Goal: Find specific page/section: Find specific page/section

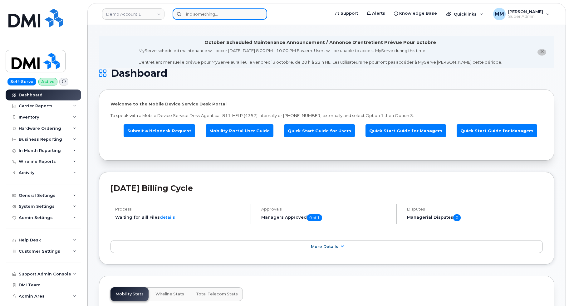
click at [204, 13] on input at bounding box center [220, 13] width 95 height 11
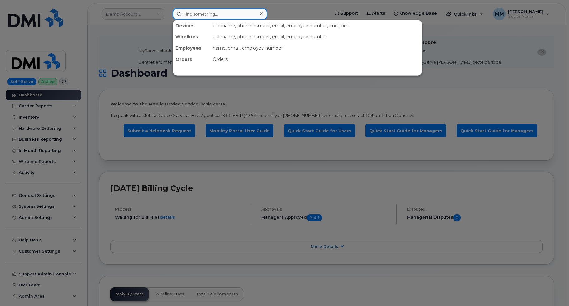
paste input "THC (SNB)"
type input "THC (SNB)"
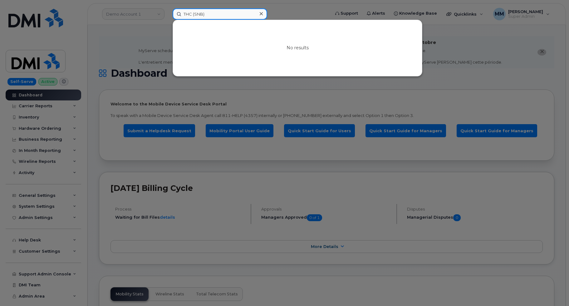
drag, startPoint x: 208, startPoint y: 14, endPoint x: 118, endPoint y: 1, distance: 91.2
click at [168, 8] on div "THC (SNB) No results" at bounding box center [249, 13] width 163 height 11
click at [122, 13] on div at bounding box center [284, 153] width 569 height 306
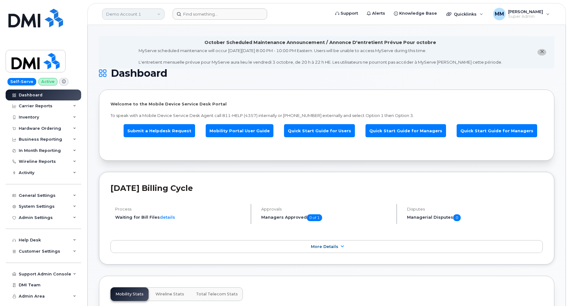
click at [133, 16] on link "Demo Account 1" at bounding box center [133, 13] width 62 height 11
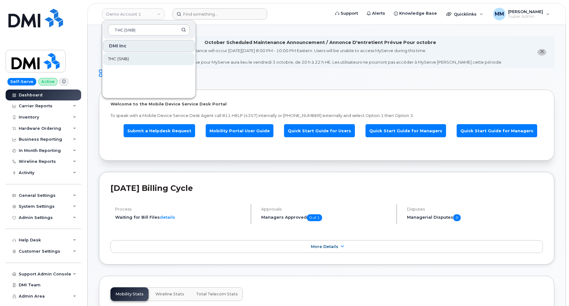
type input "THC (SNB)"
click at [130, 58] on link "THC (SNB)" at bounding box center [149, 59] width 92 height 12
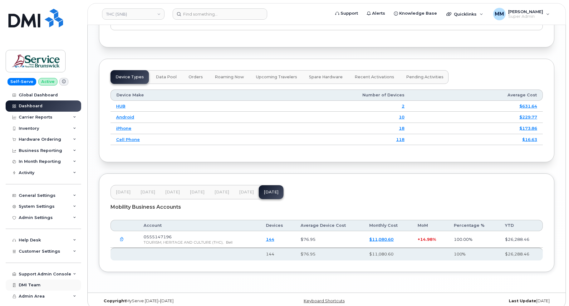
scroll to position [791, 0]
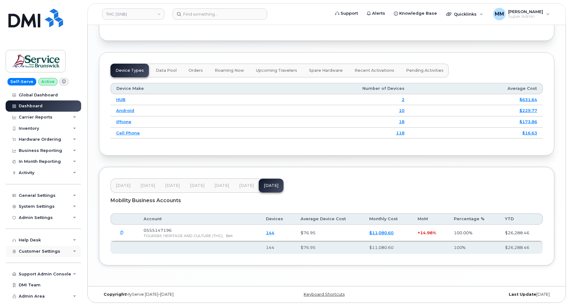
click at [56, 250] on span "Customer Settings" at bounding box center [40, 251] width 42 height 5
click at [250, 187] on span "[DATE]" at bounding box center [246, 185] width 15 height 5
click at [223, 186] on span "[DATE]" at bounding box center [222, 185] width 15 height 5
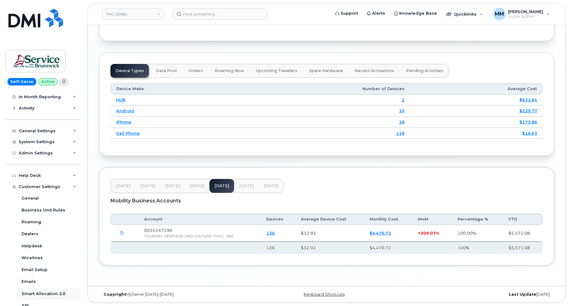
scroll to position [94, 0]
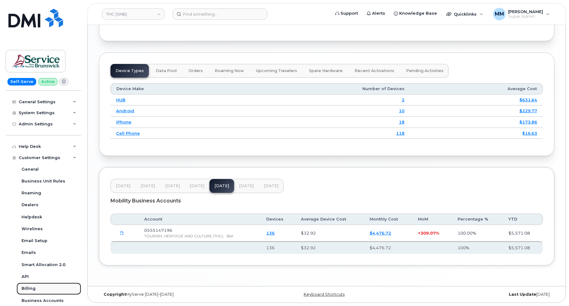
click at [32, 287] on div "Billing" at bounding box center [29, 289] width 14 height 6
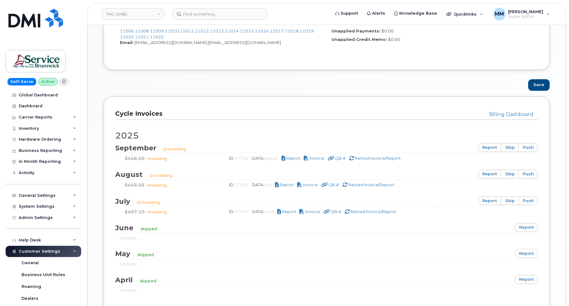
scroll to position [401, 0]
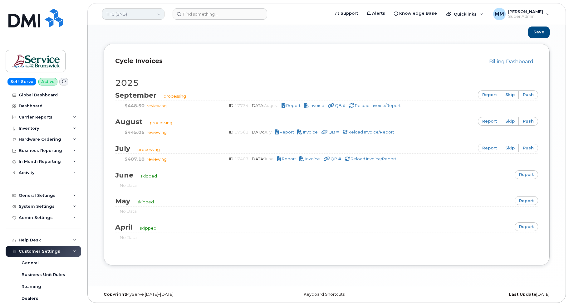
click at [134, 14] on link "THC (SNB)" at bounding box center [133, 13] width 62 height 11
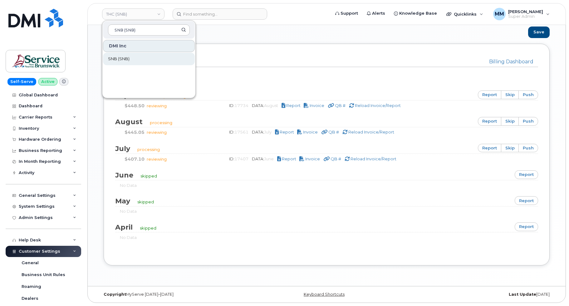
type input "SNB (SNB)"
click at [138, 58] on link "SNB (SNB)" at bounding box center [149, 59] width 92 height 12
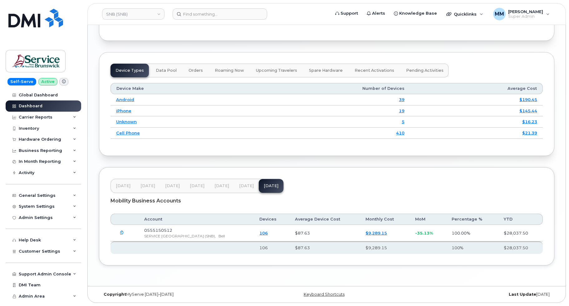
scroll to position [791, 0]
click at [241, 189] on button "[DATE]" at bounding box center [246, 186] width 25 height 14
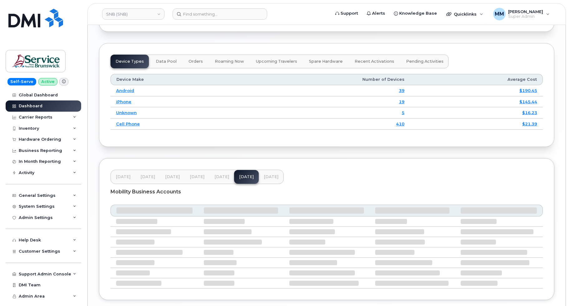
click at [222, 184] on button "Jun 25" at bounding box center [222, 177] width 25 height 14
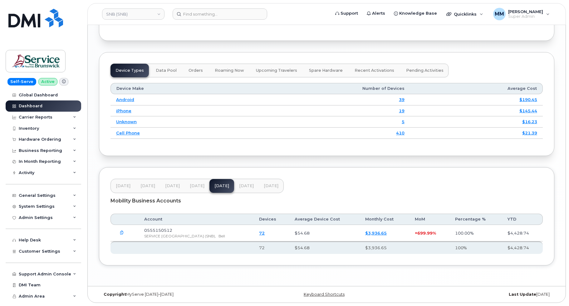
click at [243, 189] on button "Jul 25" at bounding box center [246, 186] width 25 height 14
click at [33, 253] on span "Customer Settings" at bounding box center [40, 251] width 42 height 5
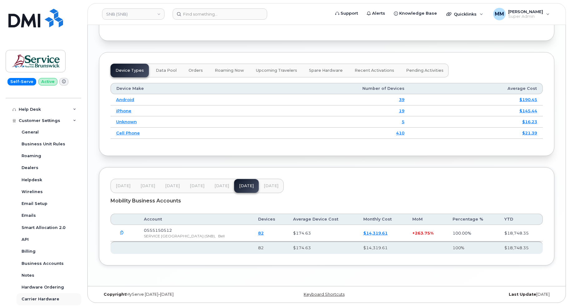
scroll to position [156, 0]
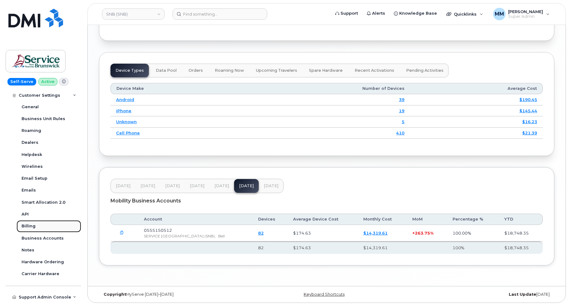
click at [28, 226] on div "Billing" at bounding box center [29, 227] width 14 height 6
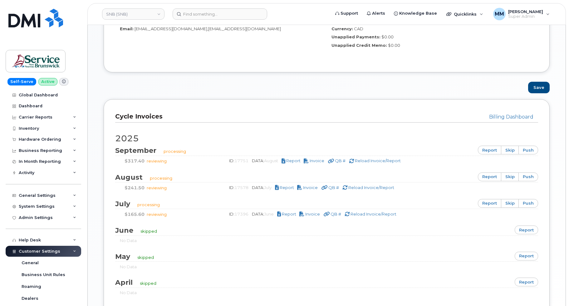
scroll to position [344, 0]
click at [159, 14] on link "SNB (SNB)" at bounding box center [133, 13] width 62 height 11
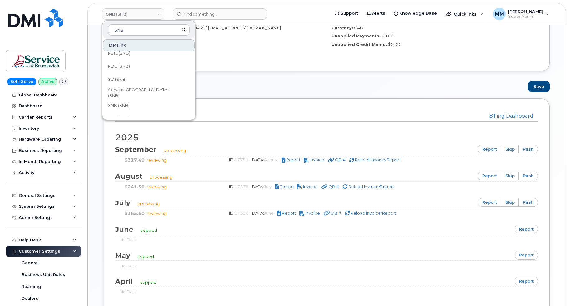
scroll to position [303, 0]
type input "SNB"
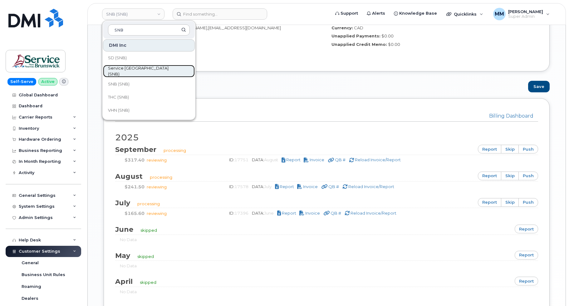
click at [161, 72] on span "Service [GEOGRAPHIC_DATA] (SNB)" at bounding box center [144, 71] width 72 height 12
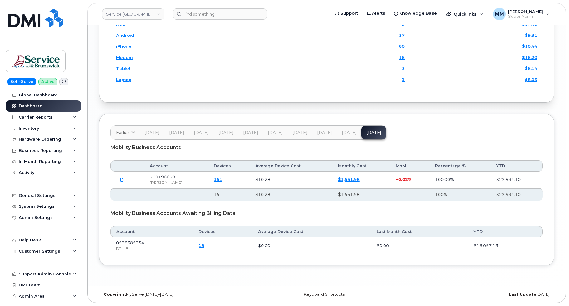
scroll to position [881, 0]
click at [346, 133] on span "Aug 25" at bounding box center [349, 132] width 15 height 5
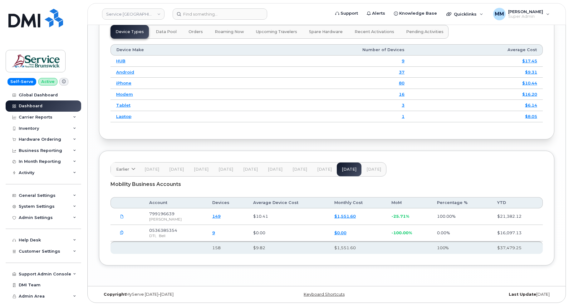
scroll to position [844, 0]
click at [322, 171] on span "[DATE]" at bounding box center [324, 169] width 15 height 5
click at [303, 171] on span "[DATE]" at bounding box center [300, 169] width 15 height 5
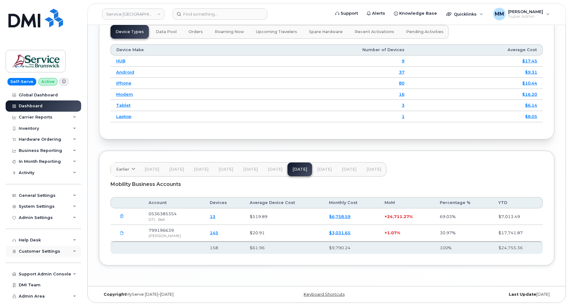
click at [33, 254] on span "Customer Settings" at bounding box center [40, 251] width 42 height 5
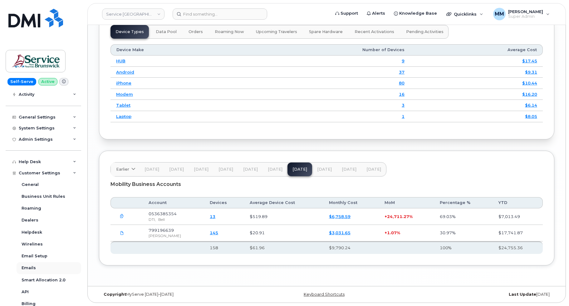
scroll to position [94, 0]
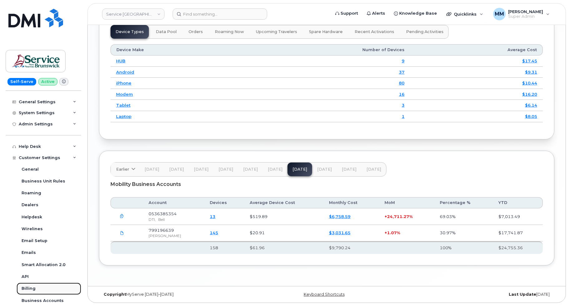
click at [21, 289] on link "Billing" at bounding box center [49, 289] width 65 height 12
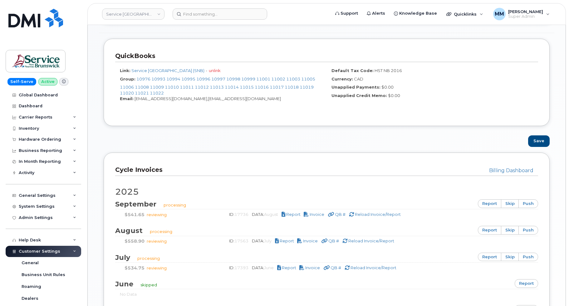
scroll to position [375, 0]
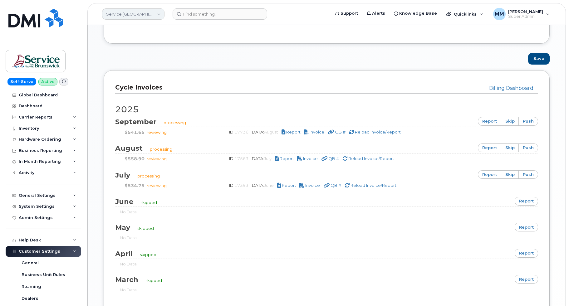
drag, startPoint x: 156, startPoint y: 15, endPoint x: 151, endPoint y: 19, distance: 7.1
click at [156, 15] on link "Service [GEOGRAPHIC_DATA] (SNB)" at bounding box center [133, 13] width 62 height 11
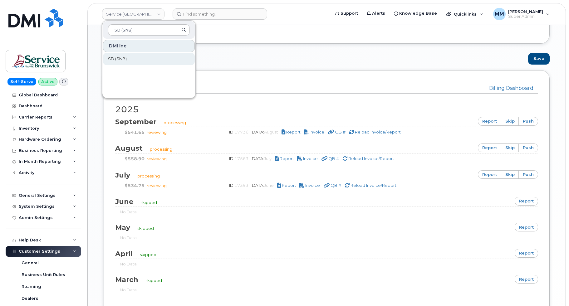
type input "SD (SNB)"
click at [128, 57] on link "SD (SNB)" at bounding box center [149, 59] width 92 height 12
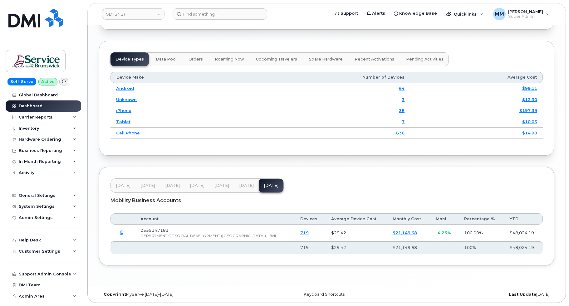
scroll to position [802, 0]
click at [225, 187] on span "[DATE]" at bounding box center [222, 185] width 15 height 5
click at [243, 188] on span "[DATE]" at bounding box center [246, 186] width 15 height 5
click at [264, 188] on span "Aug 25" at bounding box center [271, 185] width 15 height 5
click at [50, 251] on span "Customer Settings" at bounding box center [40, 251] width 42 height 5
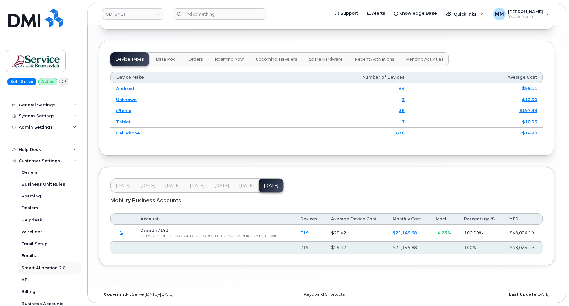
scroll to position [94, 0]
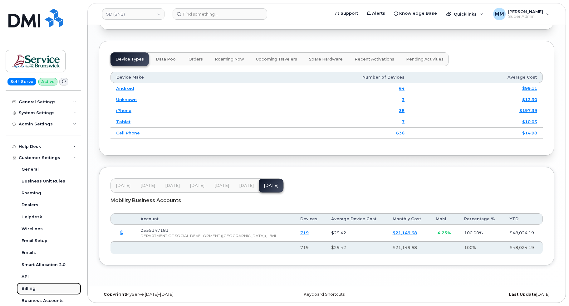
click at [35, 289] on div "Billing" at bounding box center [29, 289] width 14 height 6
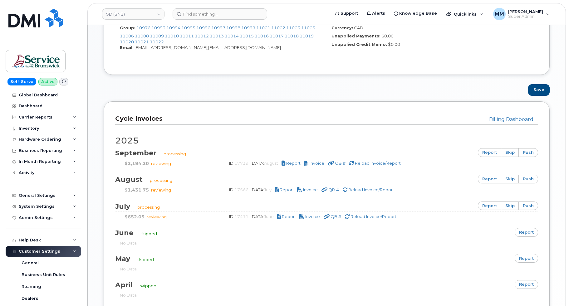
scroll to position [401, 0]
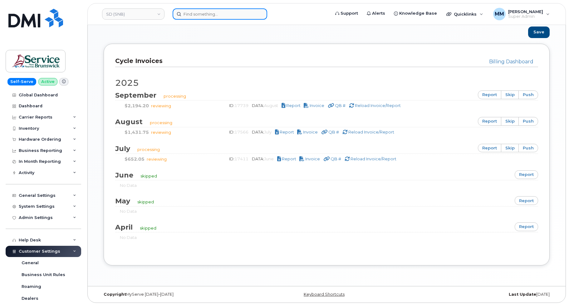
click at [221, 15] on input at bounding box center [220, 13] width 95 height 11
paste input "RDC (SNB)"
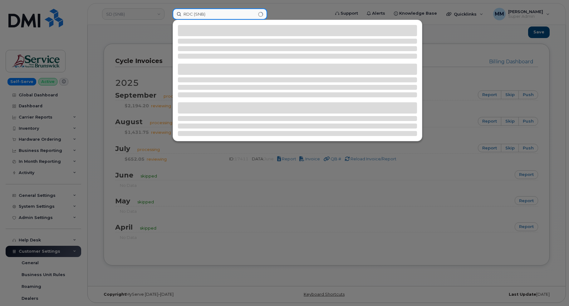
type input "RDC (SNB)"
drag, startPoint x: 214, startPoint y: 13, endPoint x: 106, endPoint y: 8, distance: 108.5
click at [168, 8] on div "RDC (SNB)" at bounding box center [249, 13] width 163 height 11
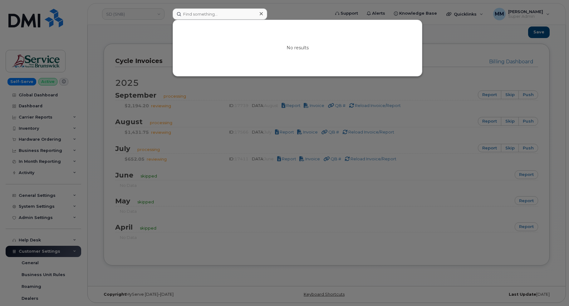
click at [132, 13] on div at bounding box center [284, 153] width 569 height 306
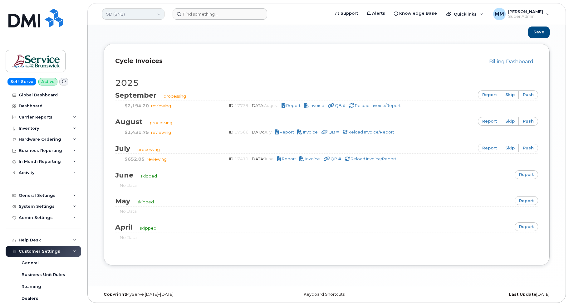
click at [132, 15] on link "SD (SNB)" at bounding box center [133, 13] width 62 height 11
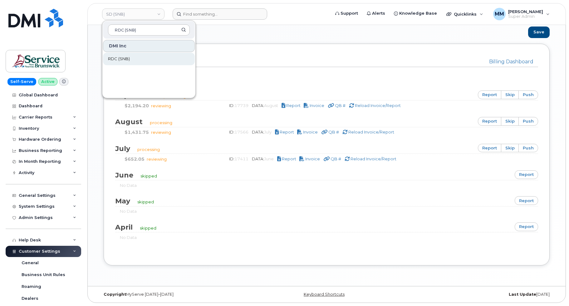
type input "RDC (SNB)"
click at [119, 59] on span "RDC (SNB)" at bounding box center [119, 59] width 22 height 6
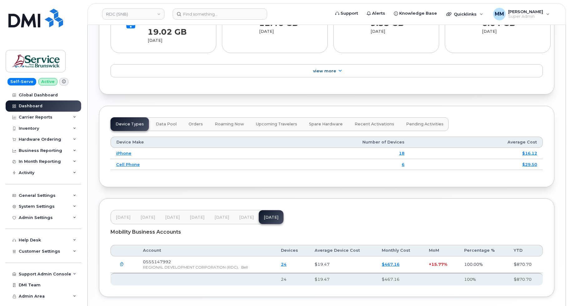
scroll to position [750, 0]
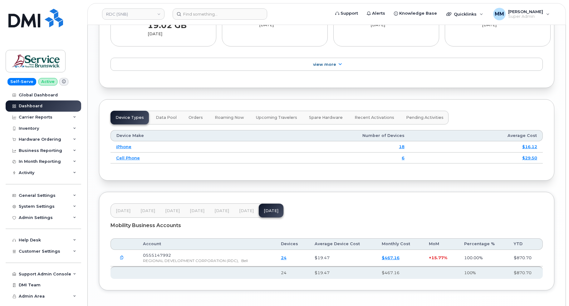
click at [218, 211] on span "[DATE]" at bounding box center [222, 211] width 15 height 5
click at [226, 212] on div "Feb 25 Mar 25 Apr 25 May 25 Jun 25 Jul 25 Aug 25" at bounding box center [197, 211] width 173 height 14
click at [247, 212] on span "[DATE]" at bounding box center [246, 211] width 15 height 5
click at [262, 214] on button "[DATE]" at bounding box center [271, 211] width 25 height 14
click at [197, 13] on input at bounding box center [220, 13] width 95 height 11
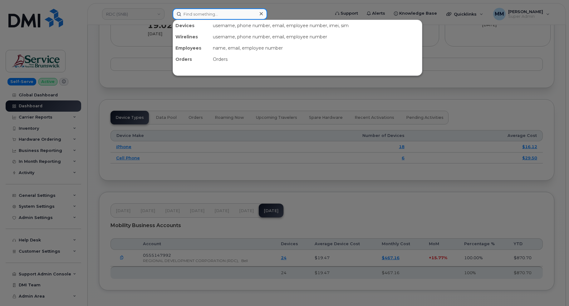
paste input "PETL (SNB)"
type input "PETL (SNB)"
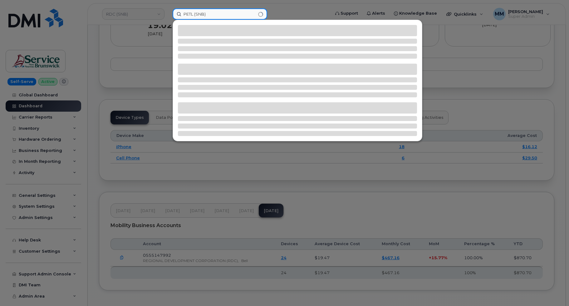
drag, startPoint x: 215, startPoint y: 12, endPoint x: 134, endPoint y: 13, distance: 80.6
click at [168, 13] on div "PETL (SNB)" at bounding box center [249, 13] width 163 height 11
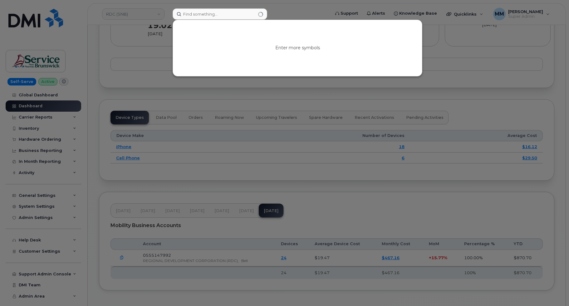
click at [140, 13] on div at bounding box center [284, 153] width 569 height 306
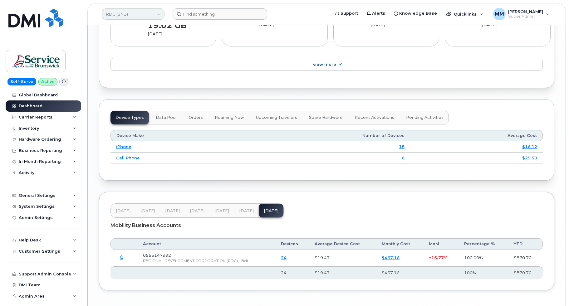
click at [153, 14] on link "RDC (SNB)" at bounding box center [133, 13] width 62 height 11
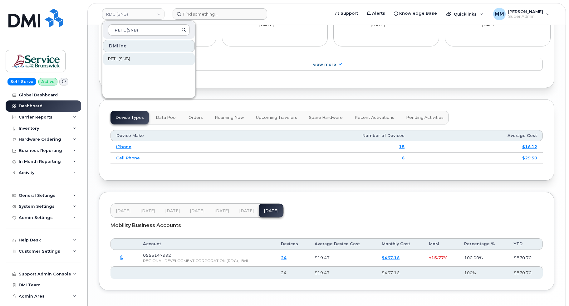
type input "PETL (SNB)"
click at [116, 61] on span "PETL (SNB)" at bounding box center [119, 59] width 22 height 6
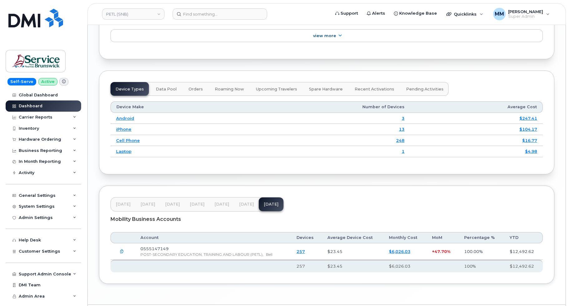
scroll to position [788, 0]
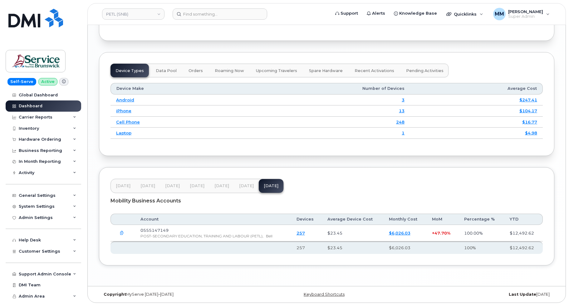
click at [244, 186] on span "[DATE]" at bounding box center [246, 186] width 15 height 5
click at [226, 186] on span "[DATE]" at bounding box center [222, 186] width 15 height 5
click at [48, 253] on span "Customer Settings" at bounding box center [40, 251] width 42 height 5
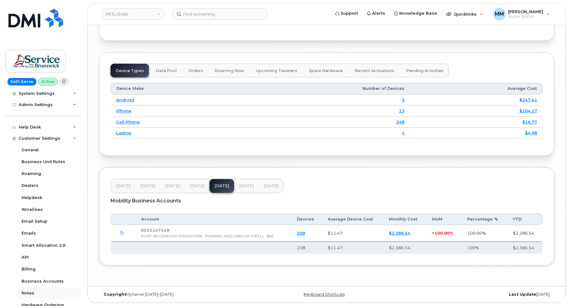
scroll to position [125, 0]
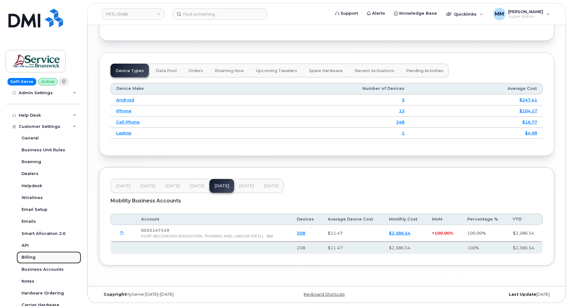
click at [37, 262] on link "Billing" at bounding box center [49, 258] width 65 height 12
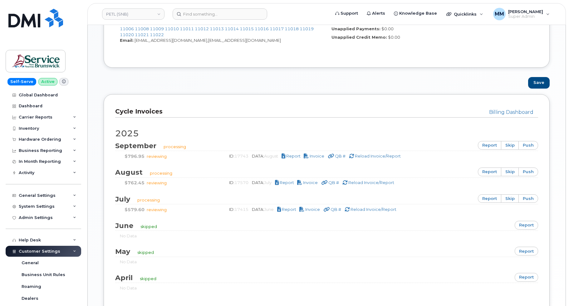
scroll to position [375, 0]
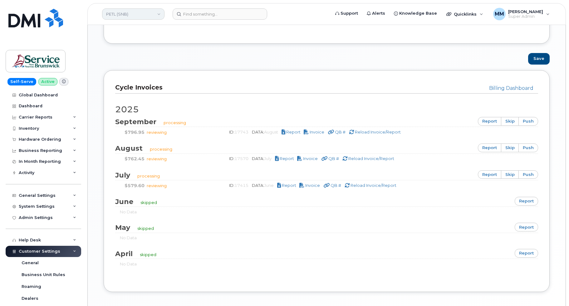
click at [159, 17] on link "PETL (SNB)" at bounding box center [133, 13] width 62 height 11
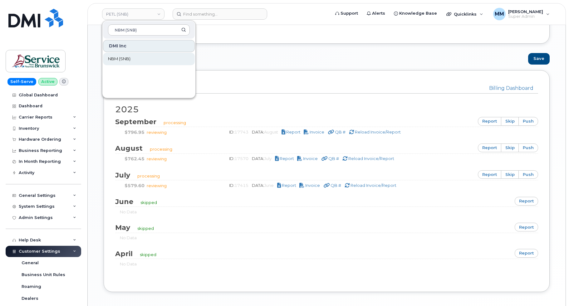
type input "NBM (SNB)"
click at [127, 60] on span "NBM (SNB)" at bounding box center [119, 59] width 22 height 6
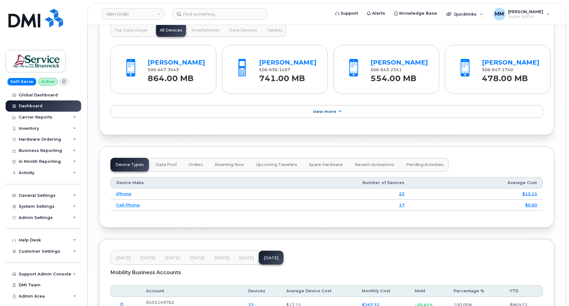
scroll to position [769, 0]
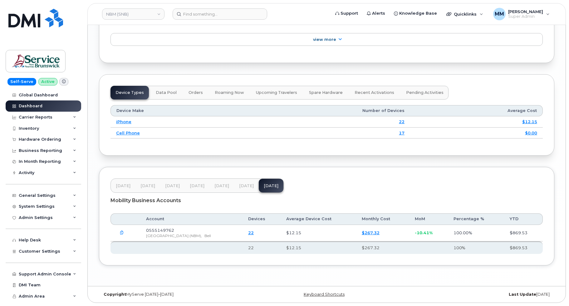
click at [223, 185] on span "[DATE]" at bounding box center [222, 186] width 15 height 5
click at [236, 185] on button "[DATE]" at bounding box center [246, 186] width 25 height 14
click at [264, 187] on span "[DATE]" at bounding box center [271, 186] width 15 height 5
click at [53, 255] on div "Customer Settings" at bounding box center [44, 251] width 76 height 11
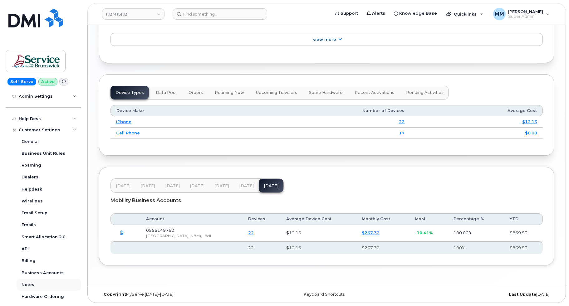
scroll to position [125, 0]
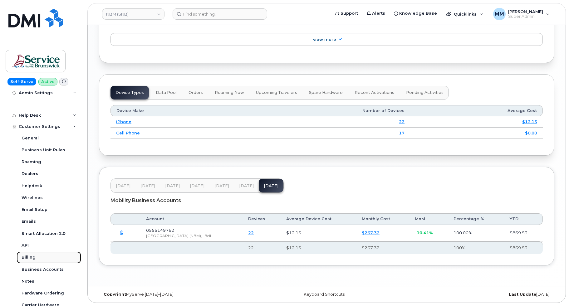
click at [41, 259] on link "Billing" at bounding box center [49, 258] width 65 height 12
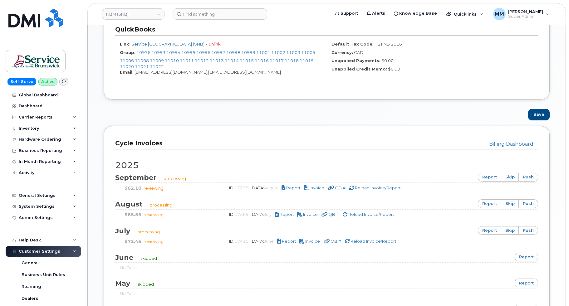
scroll to position [401, 0]
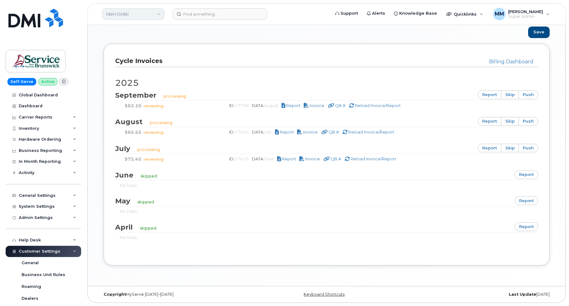
click at [159, 16] on link "NBM (SNB)" at bounding box center [133, 13] width 62 height 11
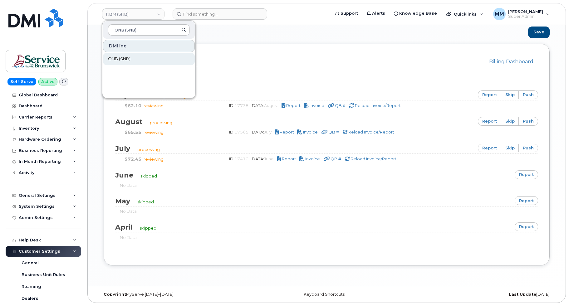
type input "ONB (SNB)"
click at [135, 61] on link "ONB (SNB)" at bounding box center [149, 59] width 92 height 12
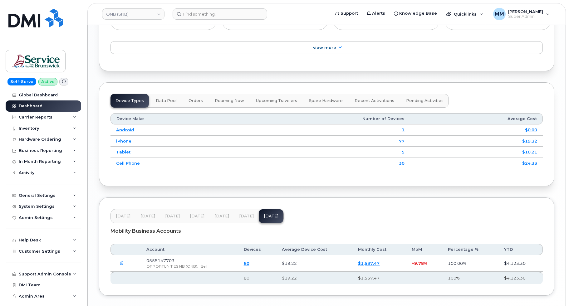
scroll to position [791, 0]
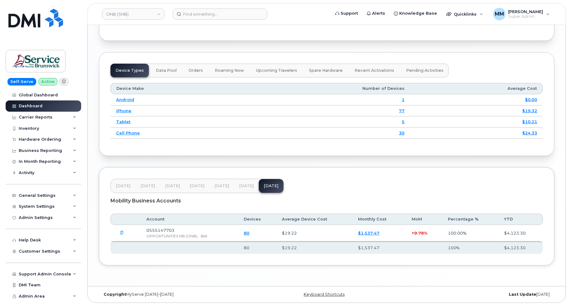
click at [220, 187] on span "Jun 25" at bounding box center [222, 186] width 15 height 5
click at [235, 187] on button "Jul 25" at bounding box center [246, 186] width 25 height 14
click at [219, 187] on span "Jun 25" at bounding box center [222, 186] width 15 height 5
click at [249, 186] on span "Jul 25" at bounding box center [246, 186] width 15 height 5
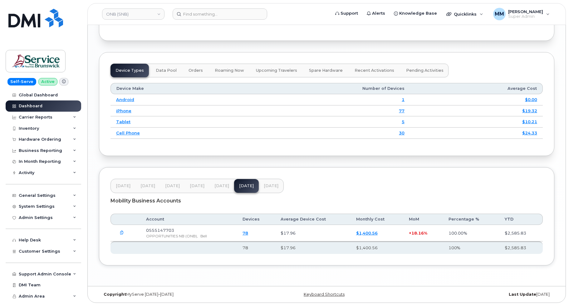
click at [269, 187] on span "Aug 25" at bounding box center [271, 186] width 15 height 5
click at [41, 251] on span "Customer Settings" at bounding box center [40, 251] width 42 height 5
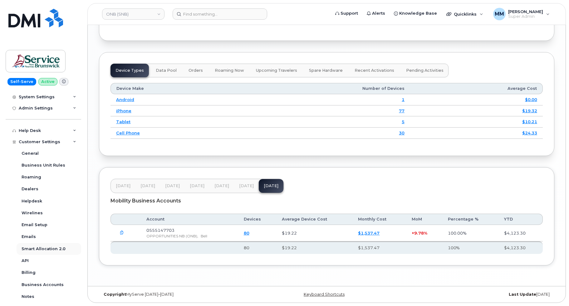
scroll to position [125, 0]
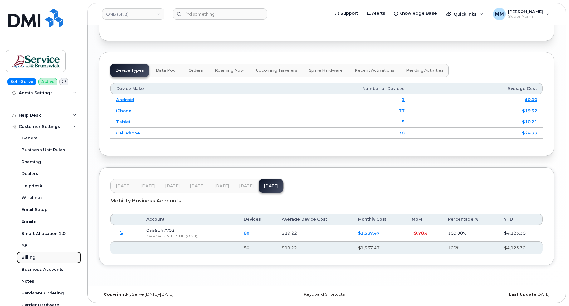
click at [32, 258] on div "Billing" at bounding box center [29, 258] width 14 height 6
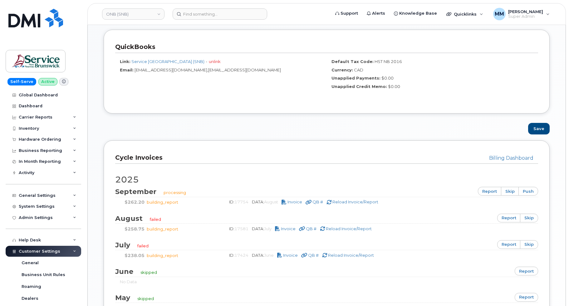
scroll to position [312, 0]
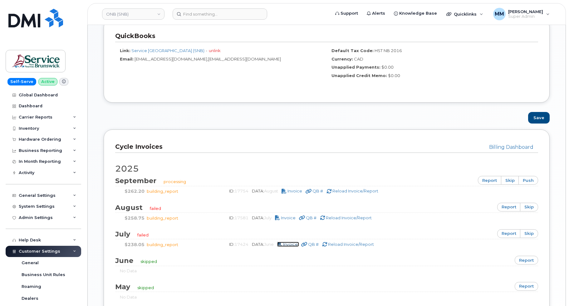
click at [292, 244] on span "Invoice" at bounding box center [290, 244] width 15 height 5
click at [40, 105] on div "Dashboard" at bounding box center [31, 106] width 24 height 5
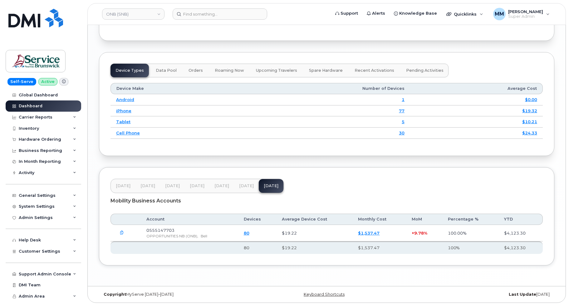
scroll to position [791, 0]
click at [217, 186] on span "Jun 25" at bounding box center [222, 186] width 15 height 5
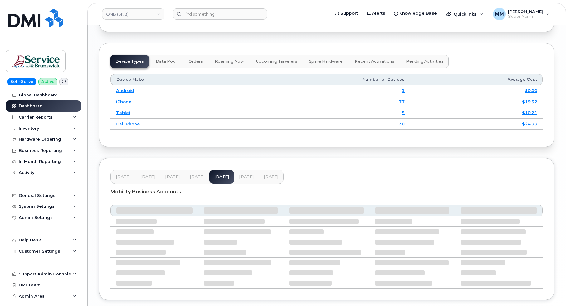
scroll to position [791, 0]
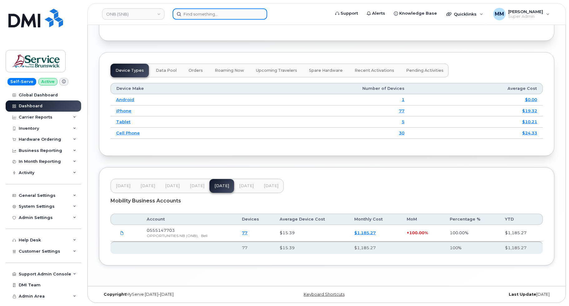
click at [195, 15] on input at bounding box center [220, 13] width 95 height 11
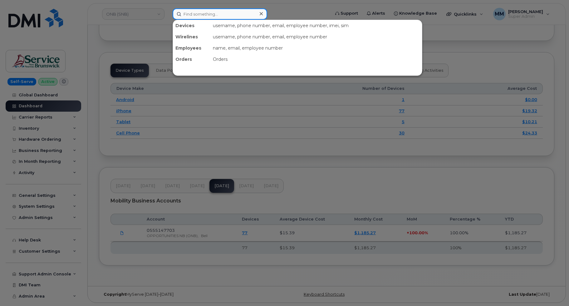
paste input "KLC (SNB)"
type input "KLC (SNB)"
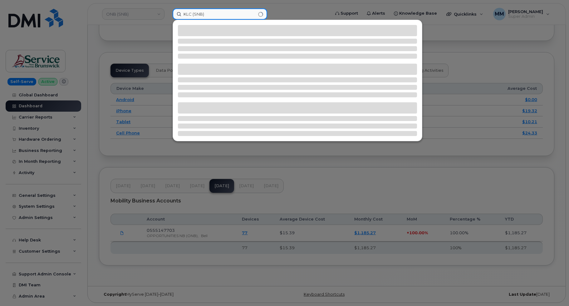
drag, startPoint x: 211, startPoint y: 16, endPoint x: 166, endPoint y: 14, distance: 45.0
click at [168, 15] on div "KLC (SNB)" at bounding box center [249, 13] width 163 height 11
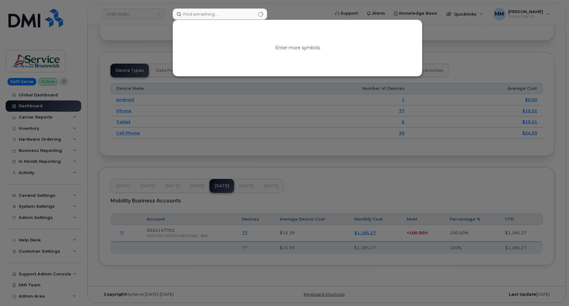
click at [158, 17] on div at bounding box center [284, 153] width 569 height 306
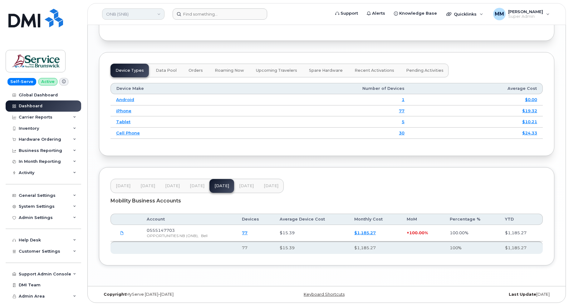
click at [157, 16] on link "ONB (SNB)" at bounding box center [133, 13] width 62 height 11
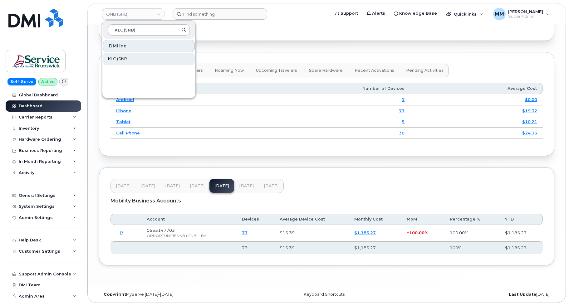
type input "KLC (SNB)"
click at [137, 58] on link "KLC (SNB)" at bounding box center [149, 59] width 92 height 12
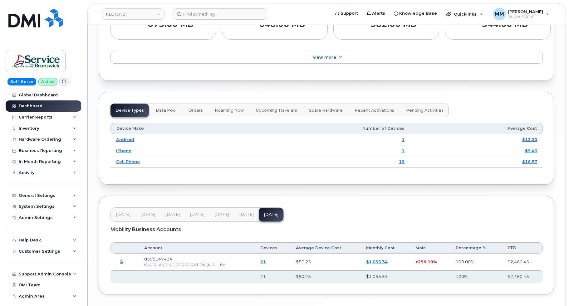
scroll to position [771, 0]
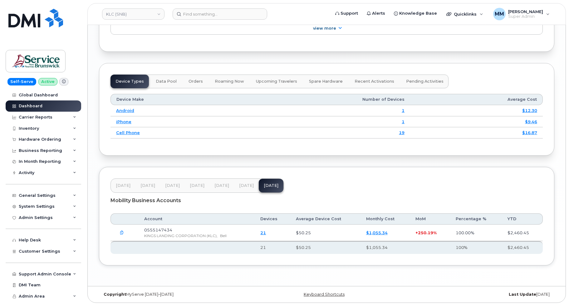
click at [240, 184] on span "[DATE]" at bounding box center [246, 185] width 15 height 5
click at [227, 184] on span "Jun 25" at bounding box center [222, 185] width 15 height 5
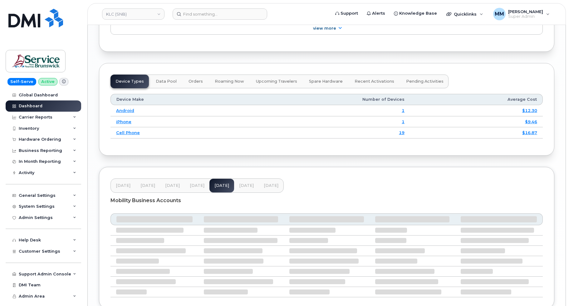
scroll to position [771, 0]
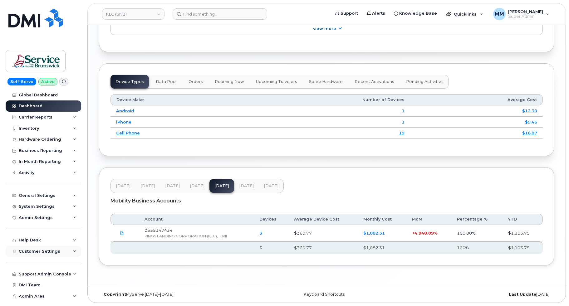
click at [42, 251] on span "Customer Settings" at bounding box center [40, 251] width 42 height 5
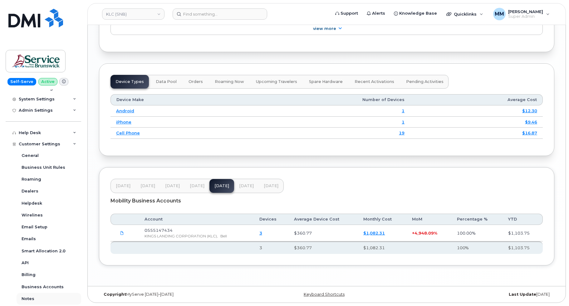
scroll to position [125, 0]
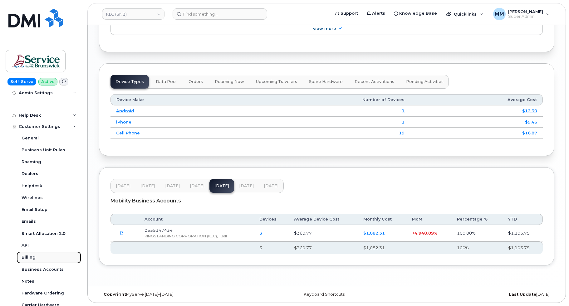
click at [35, 257] on link "Billing" at bounding box center [49, 258] width 65 height 12
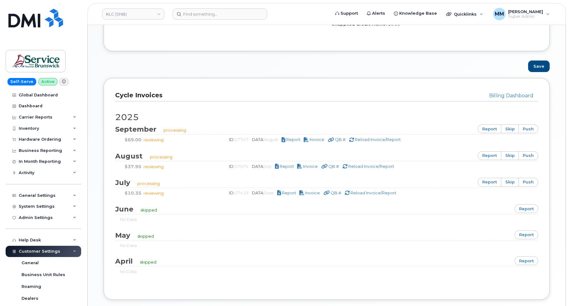
scroll to position [375, 0]
